Goal: Browse casually: Explore the website without a specific task or goal

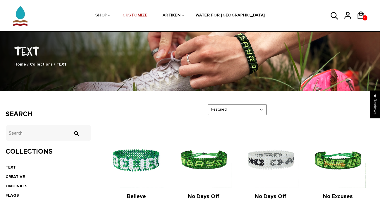
scroll to position [88, 0]
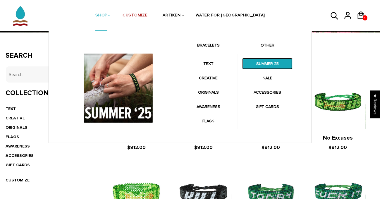
click at [269, 65] on link "SUMMER 25" at bounding box center [267, 63] width 50 height 11
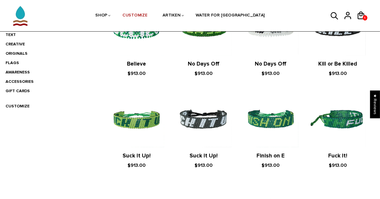
scroll to position [29, 0]
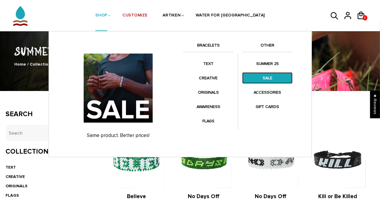
click at [265, 78] on link "SALE" at bounding box center [267, 77] width 50 height 11
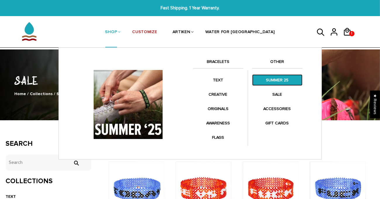
click at [276, 79] on link "SUMMER 25" at bounding box center [277, 79] width 50 height 11
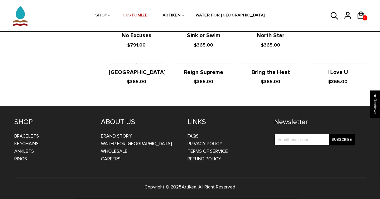
scroll to position [889, 0]
